Goal: Information Seeking & Learning: Learn about a topic

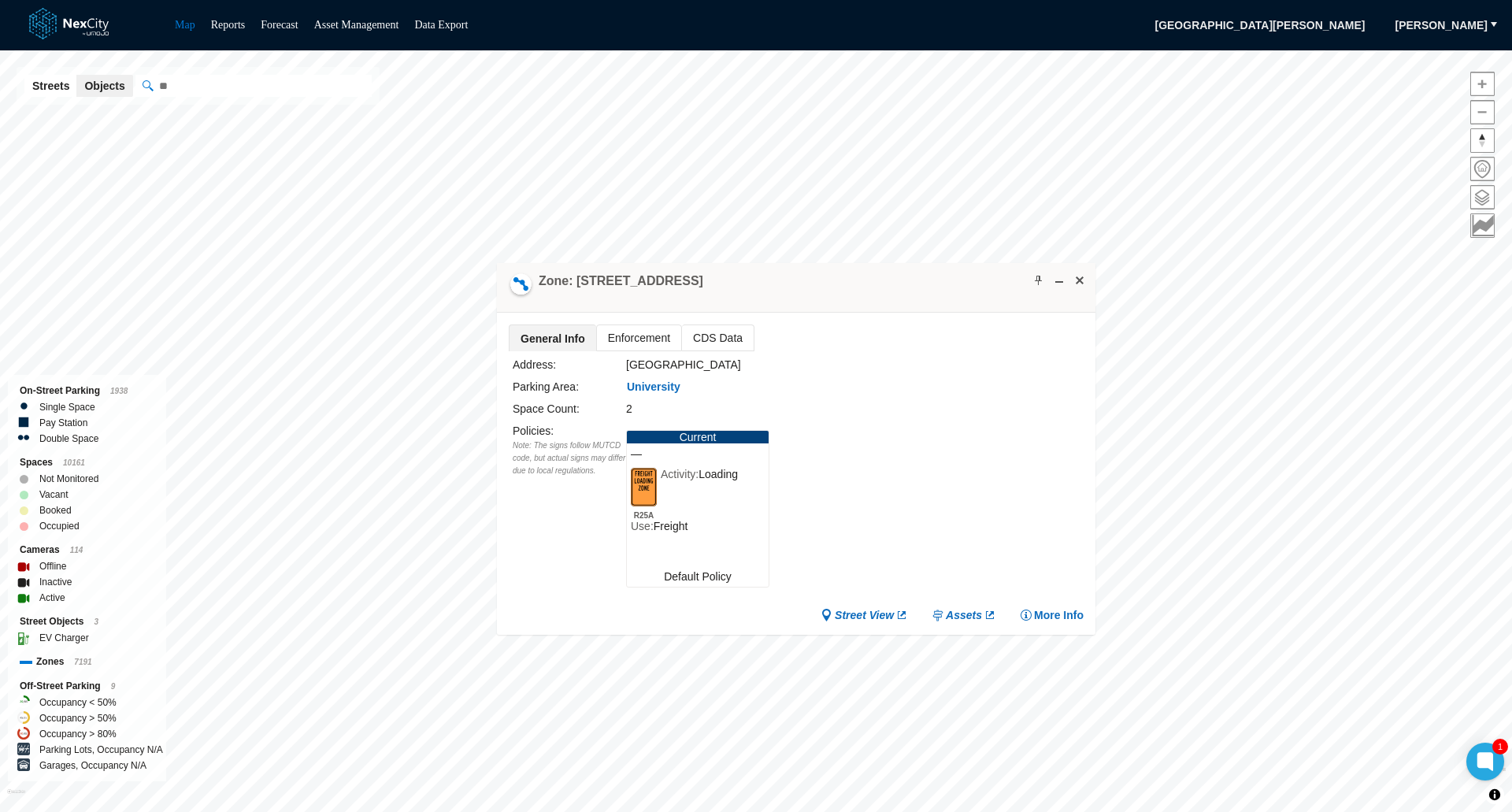
click at [644, 334] on span "Enforcement" at bounding box center [639, 338] width 84 height 25
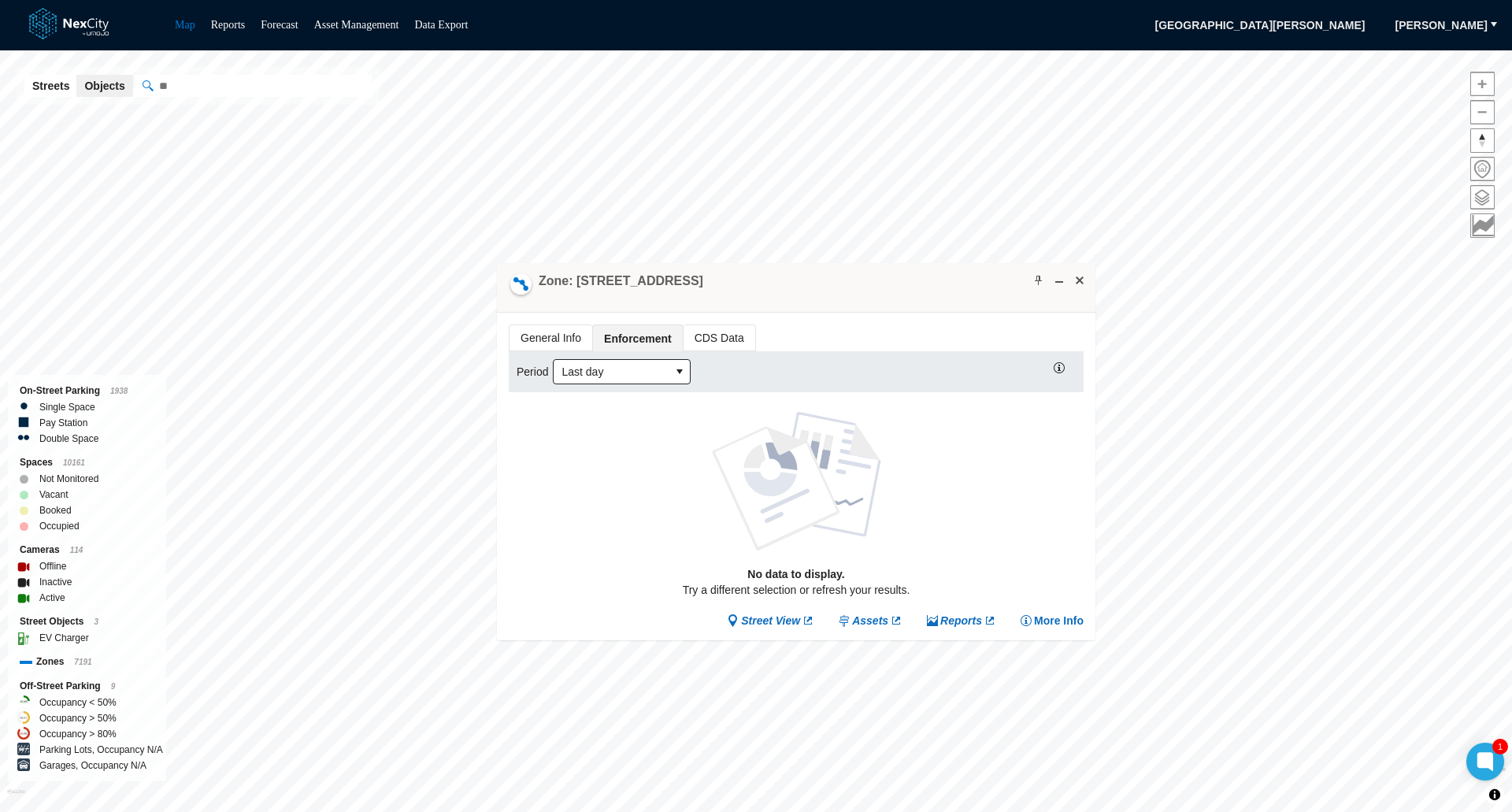
click at [734, 333] on span "CDS Data" at bounding box center [719, 338] width 72 height 25
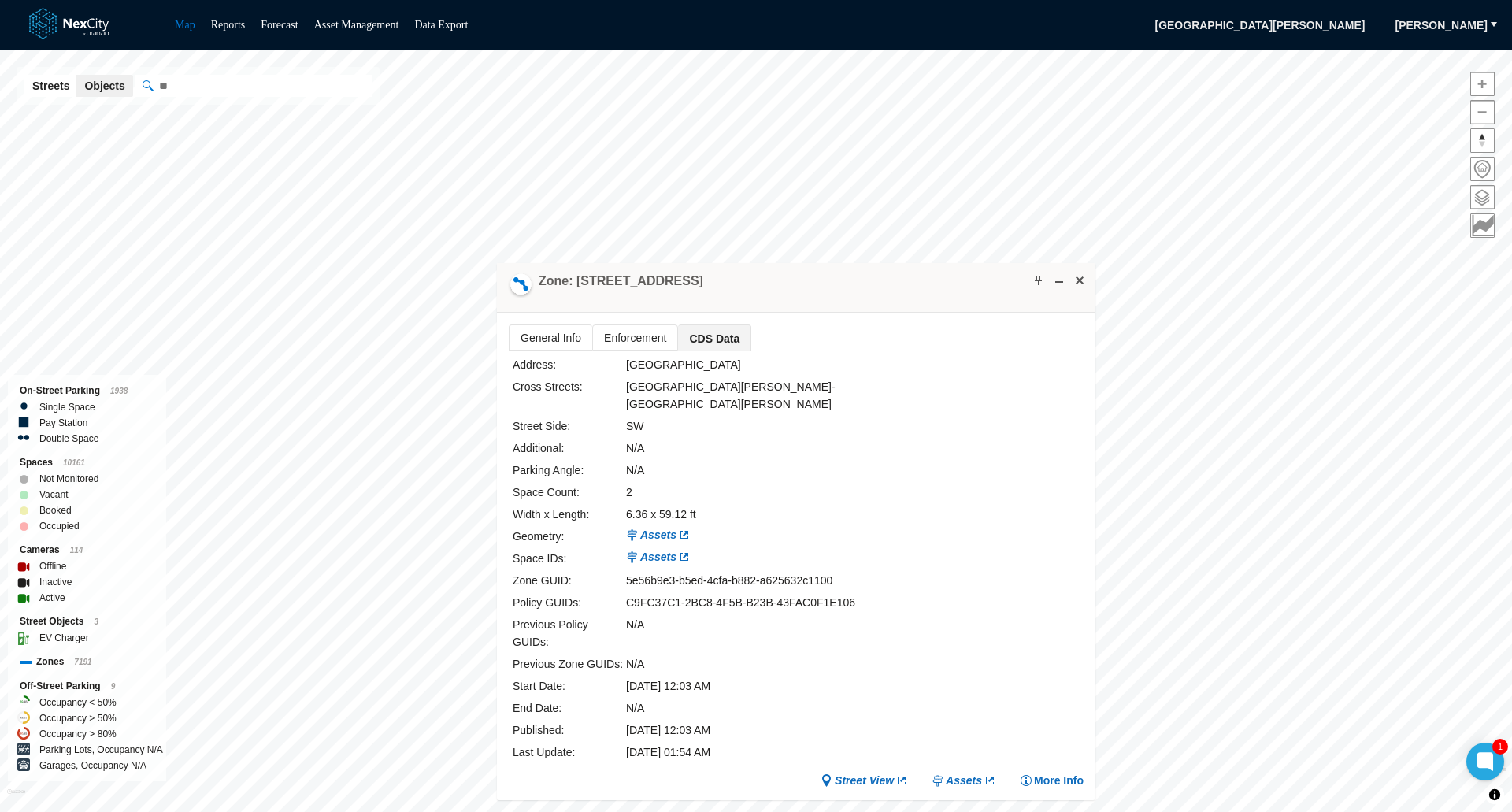
click at [544, 334] on span "General Info" at bounding box center [550, 338] width 83 height 25
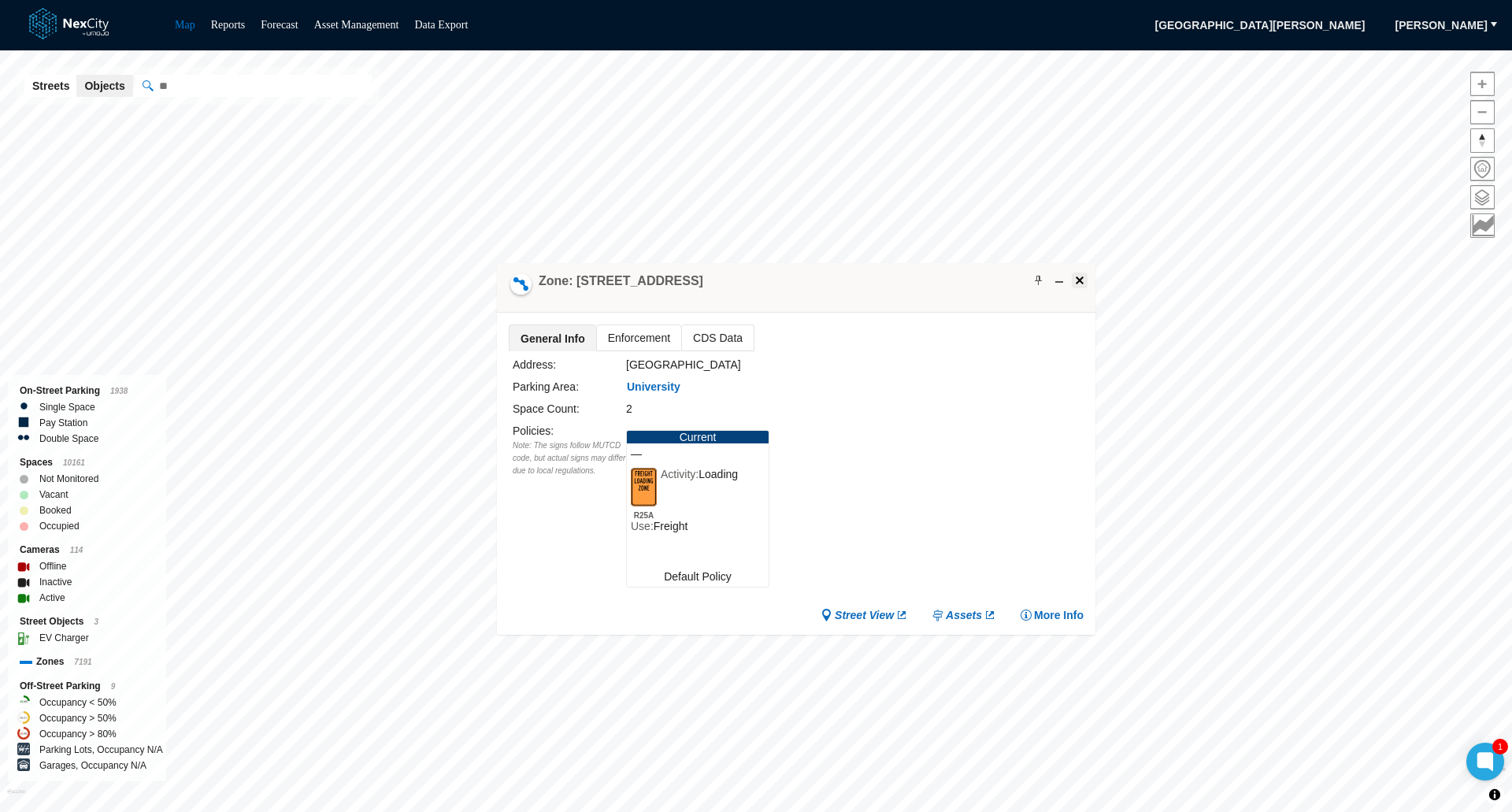
click at [1077, 283] on span at bounding box center [1079, 280] width 12 height 12
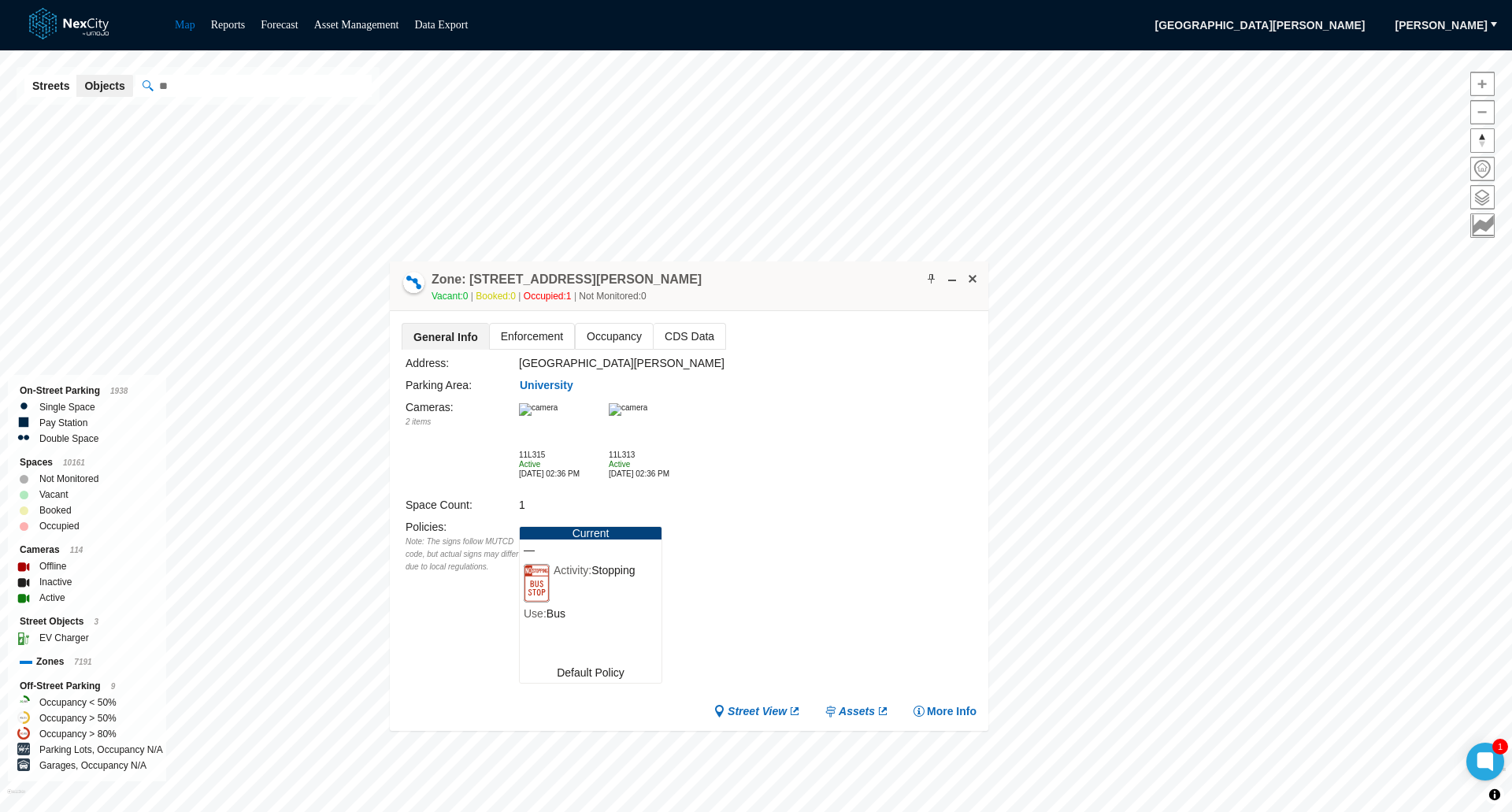
click at [648, 416] on img at bounding box center [628, 409] width 38 height 12
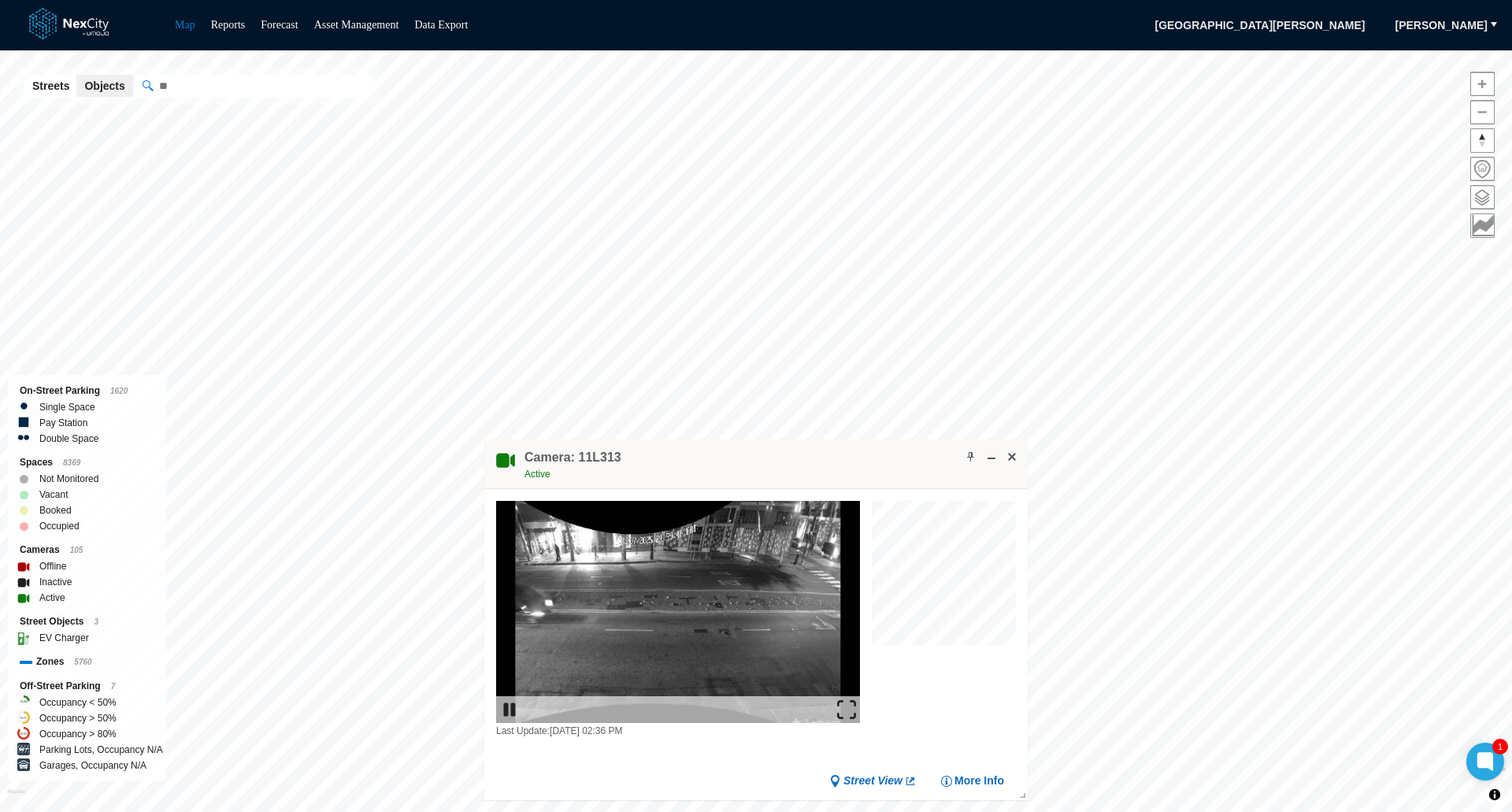
click at [849, 704] on img at bounding box center [847, 710] width 19 height 19
click at [1017, 458] on span at bounding box center [1011, 456] width 12 height 12
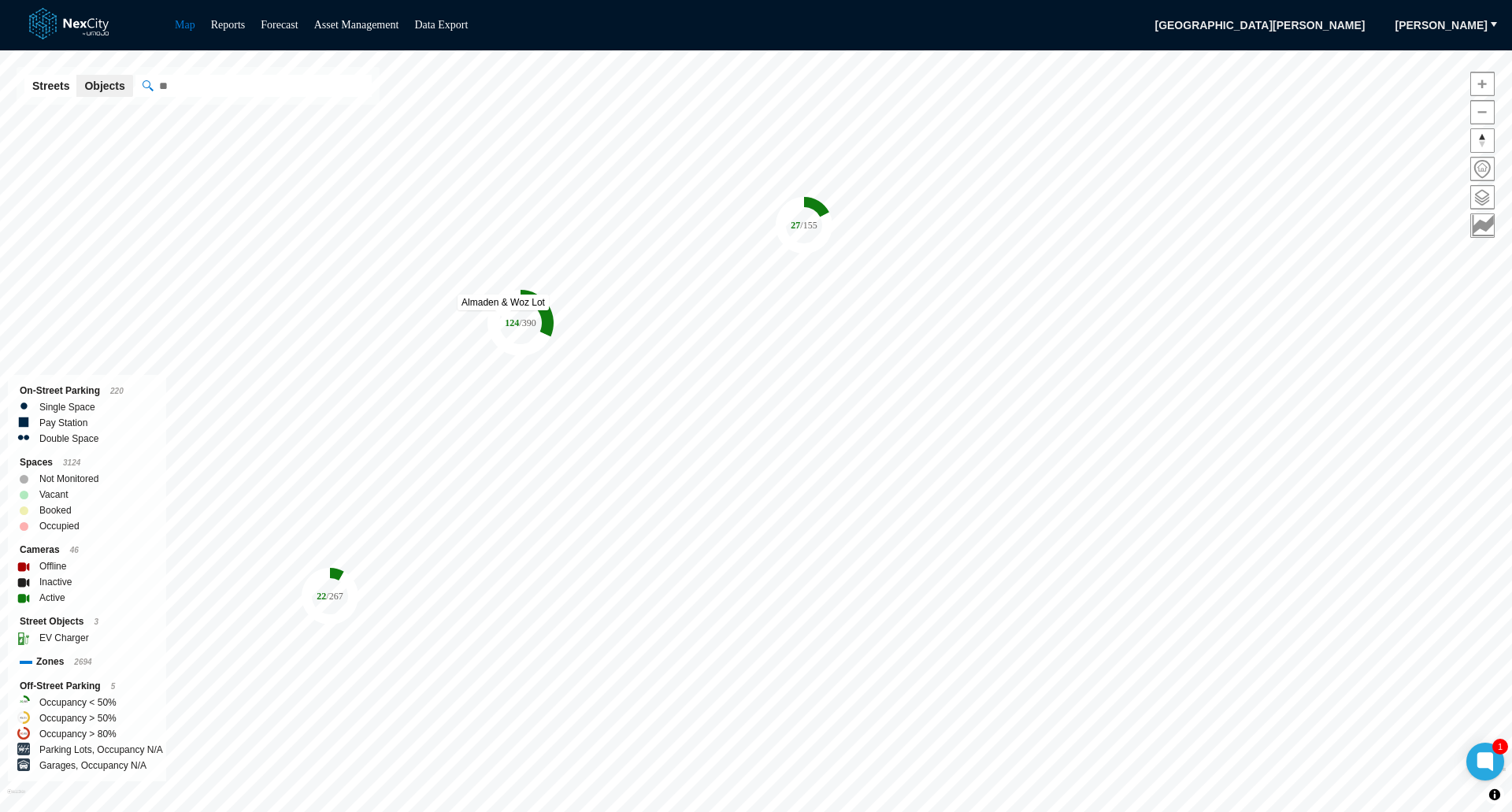
click at [510, 323] on tspan "124" at bounding box center [511, 323] width 14 height 11
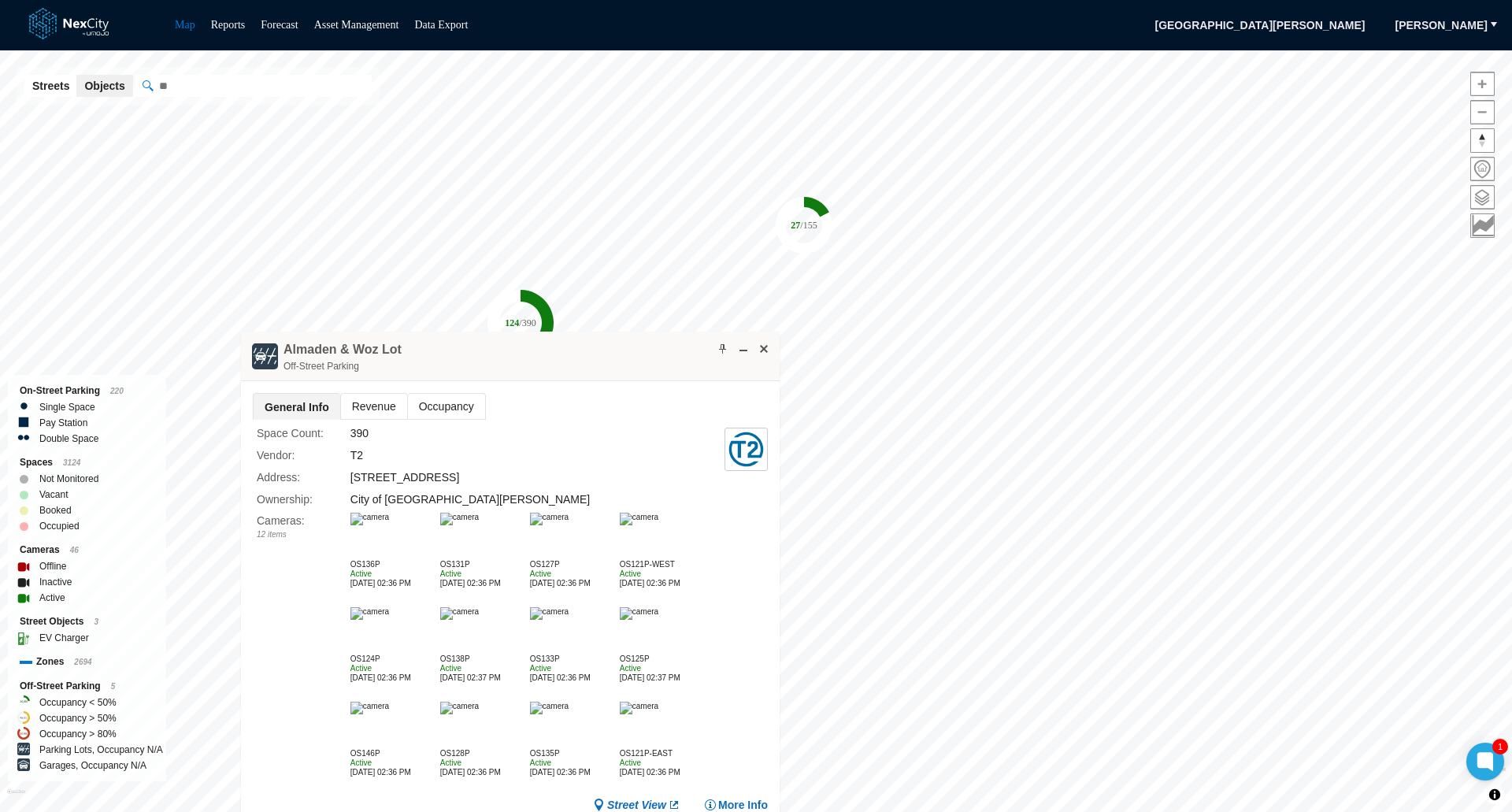
click at [380, 409] on span "Revenue" at bounding box center [373, 406] width 66 height 25
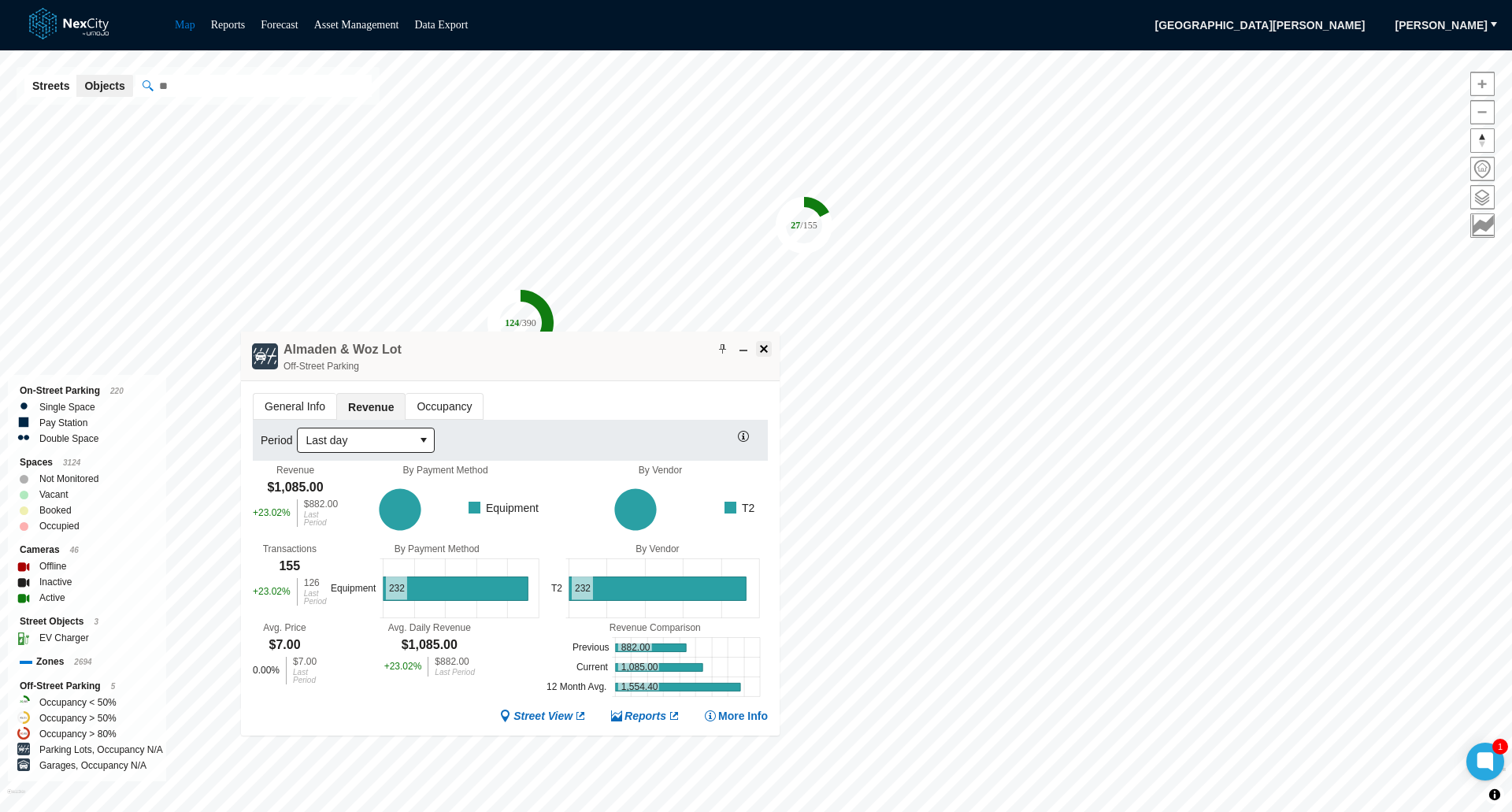
click at [761, 348] on span at bounding box center [763, 348] width 12 height 12
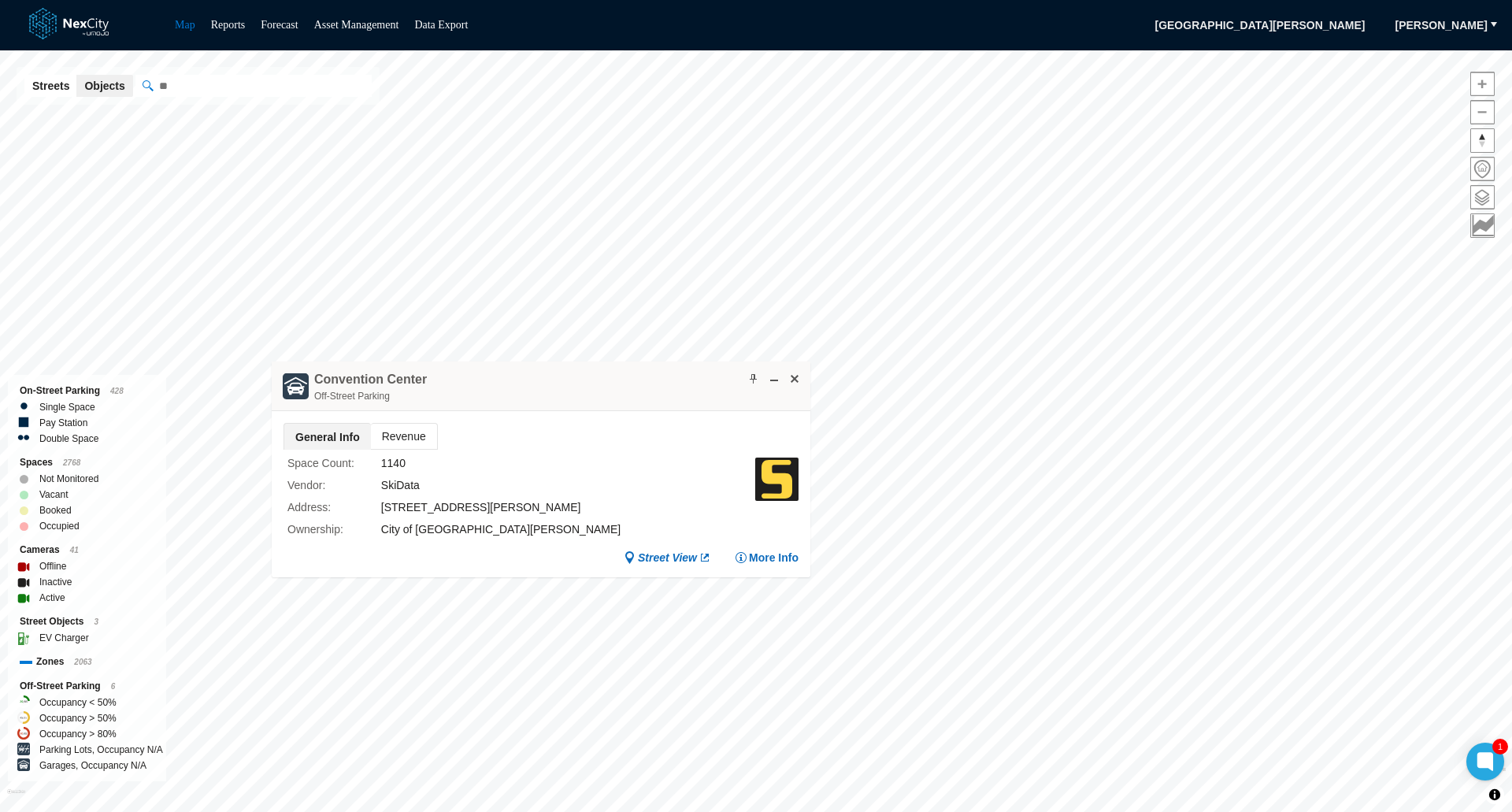
click at [404, 438] on span "Revenue" at bounding box center [404, 436] width 66 height 25
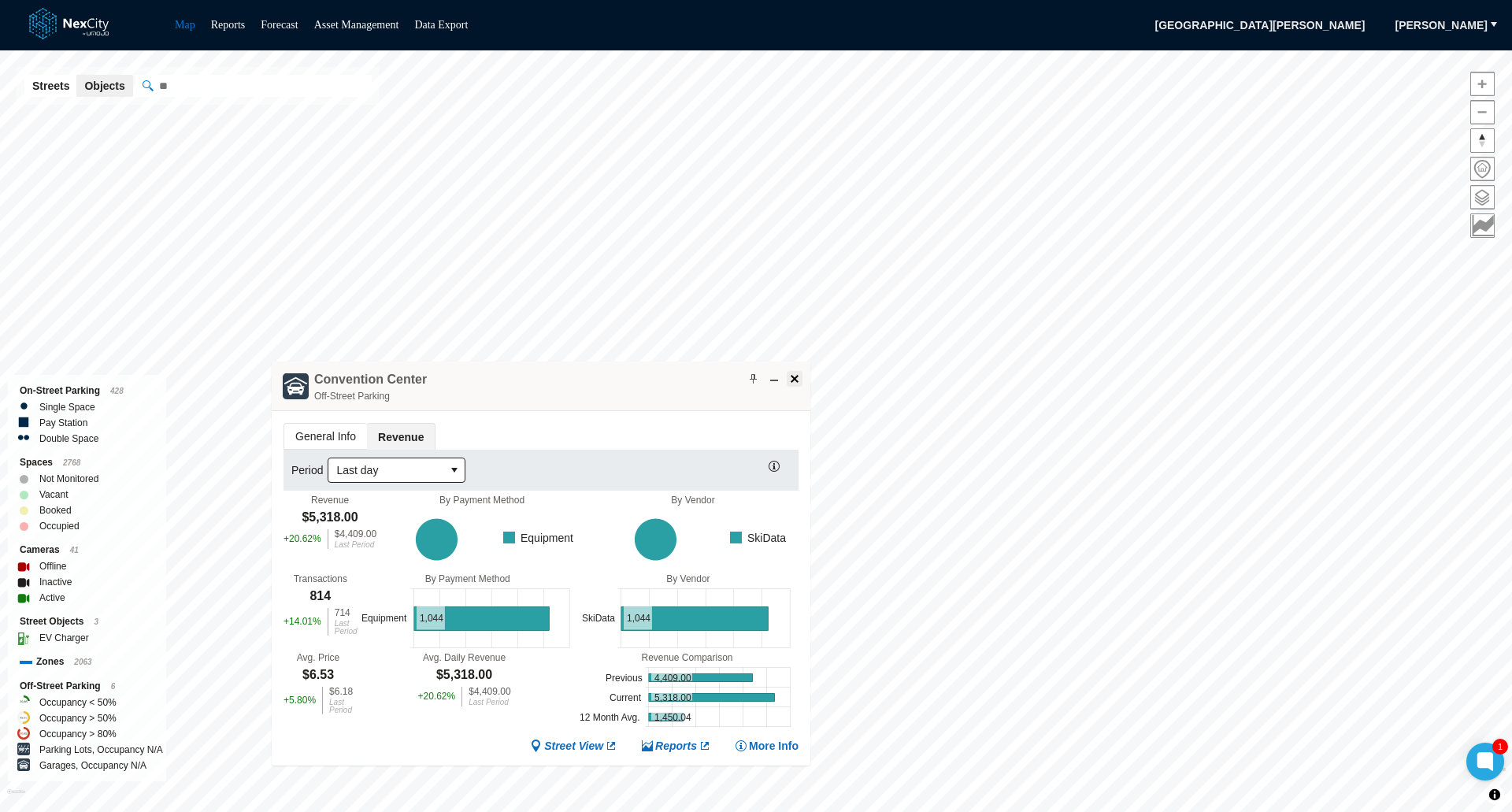
click at [795, 384] on span at bounding box center [794, 379] width 12 height 12
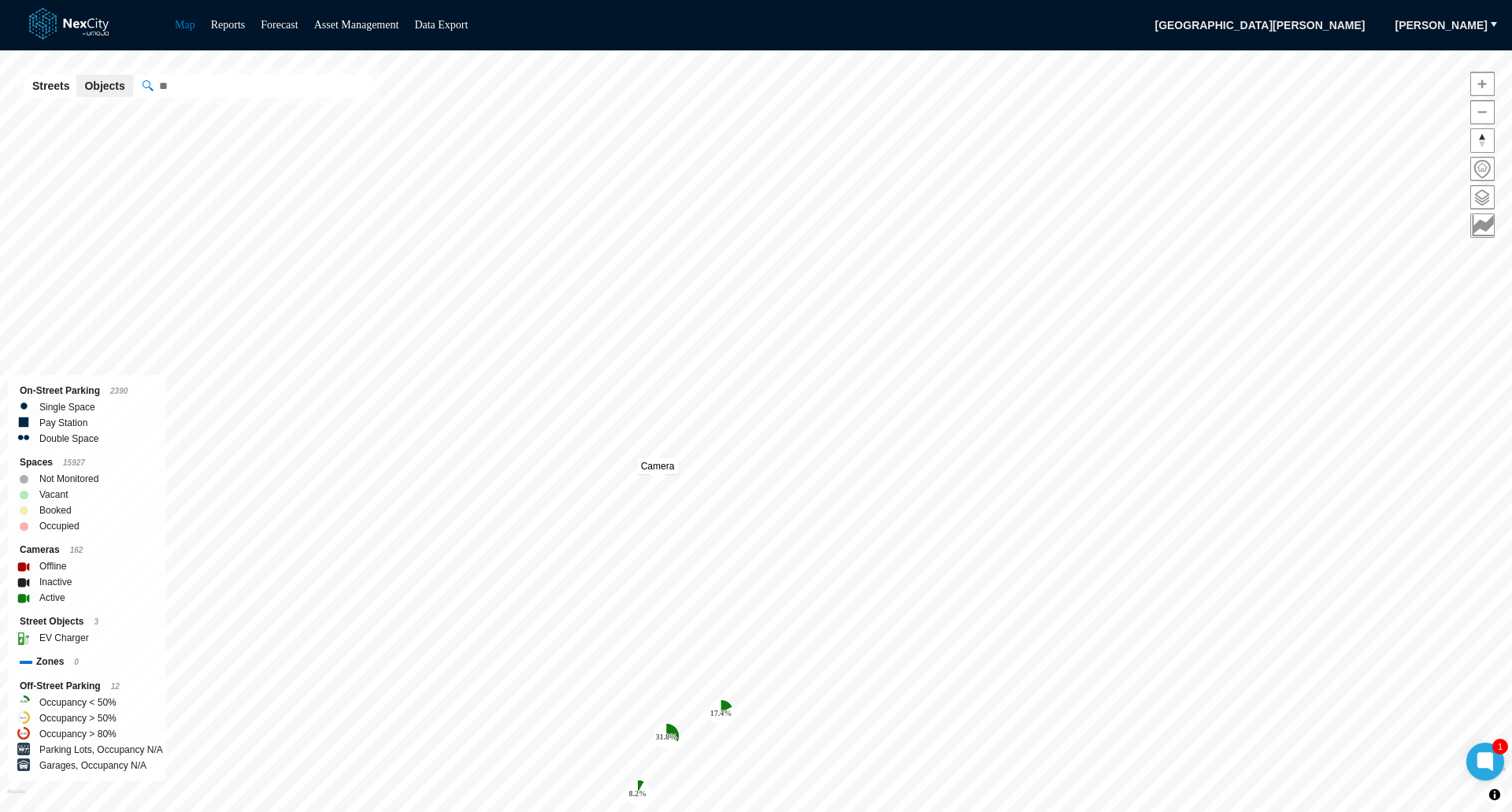
click at [667, 472] on div "31.8 % 8.2 % 17.4 % [GEOGRAPHIC_DATA][PERSON_NAME] KPI overview Reports 0 On-St…" at bounding box center [756, 431] width 1512 height 761
